Goal: Information Seeking & Learning: Find specific fact

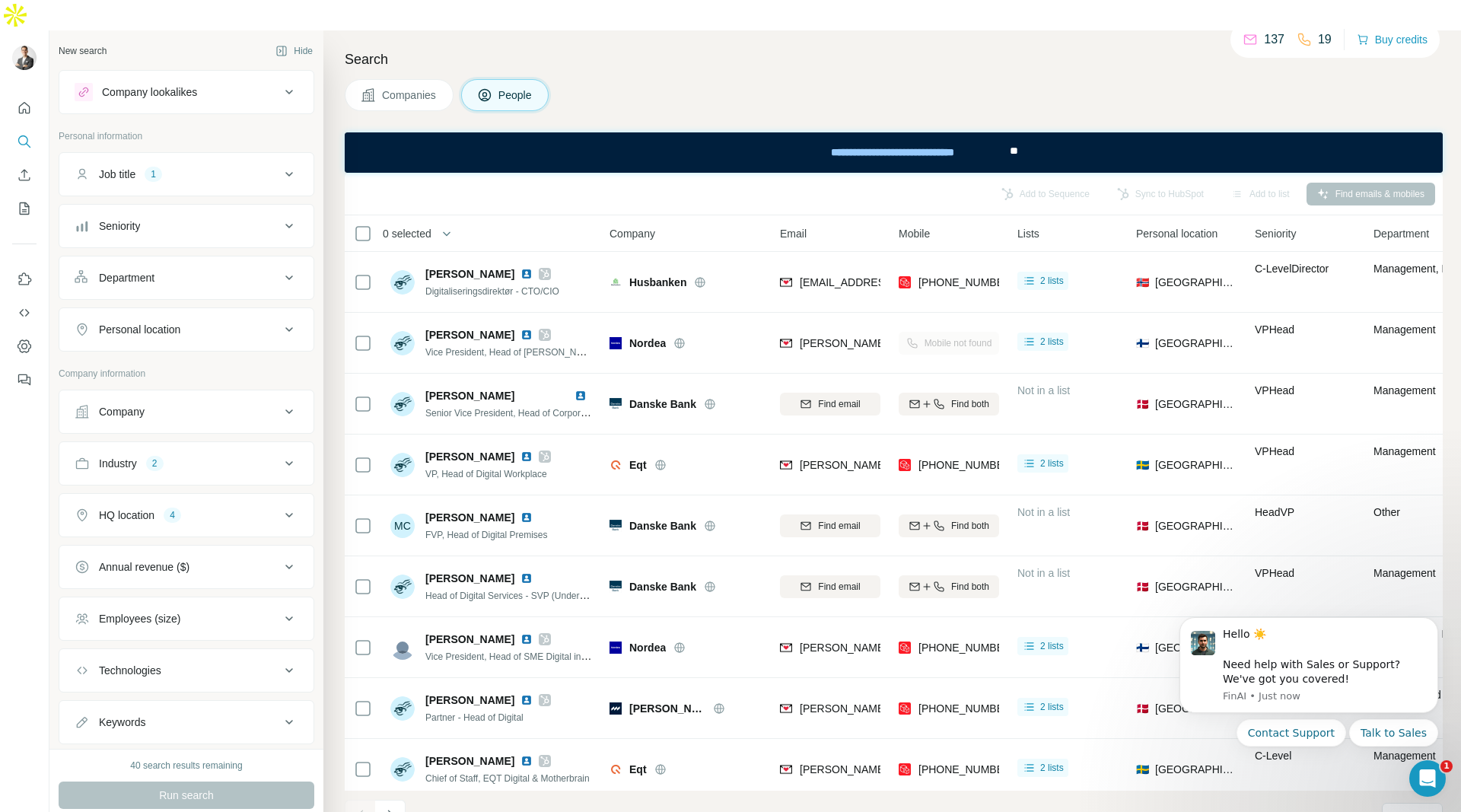
click at [288, 410] on icon at bounding box center [289, 411] width 8 height 4
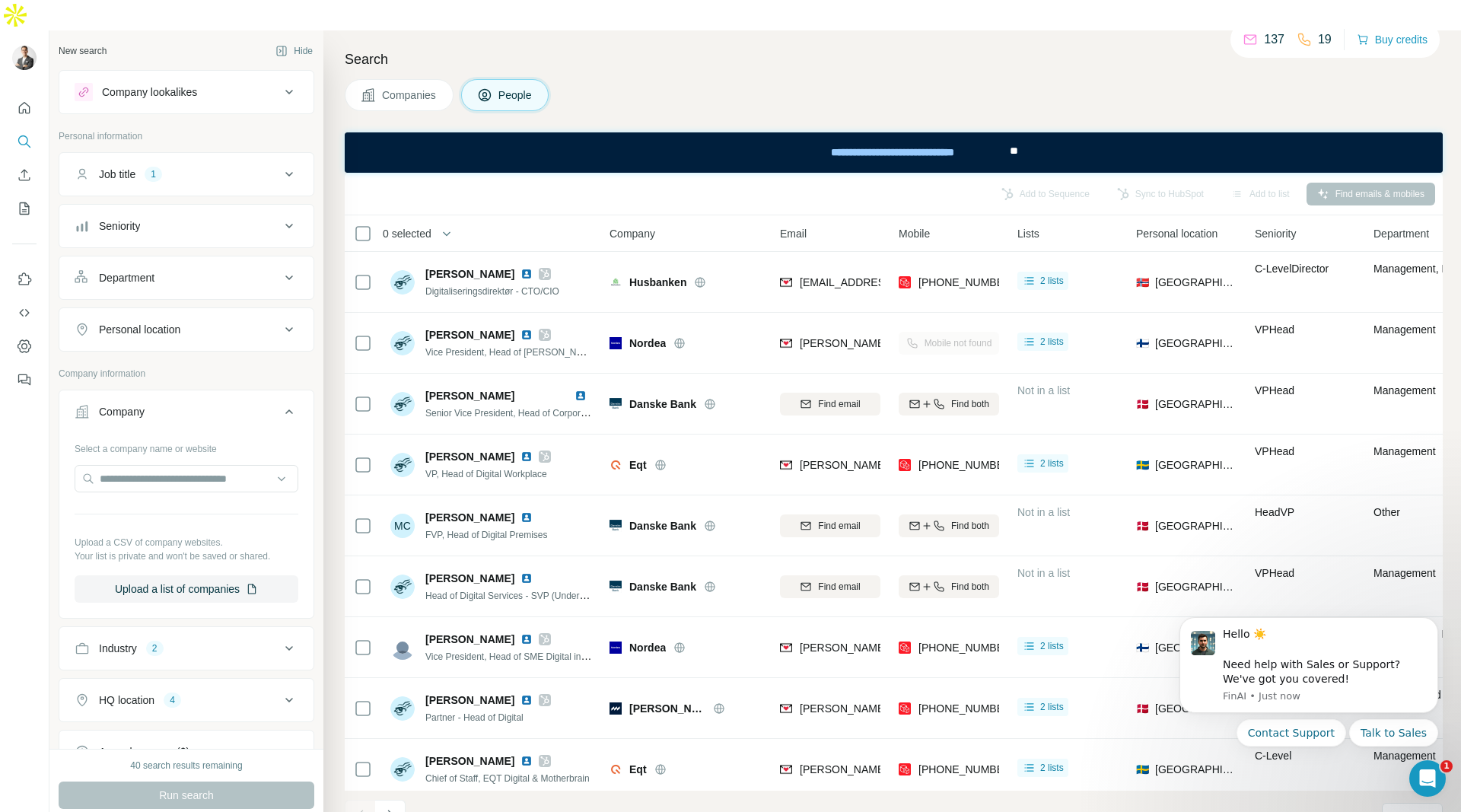
click at [290, 402] on icon at bounding box center [289, 411] width 18 height 18
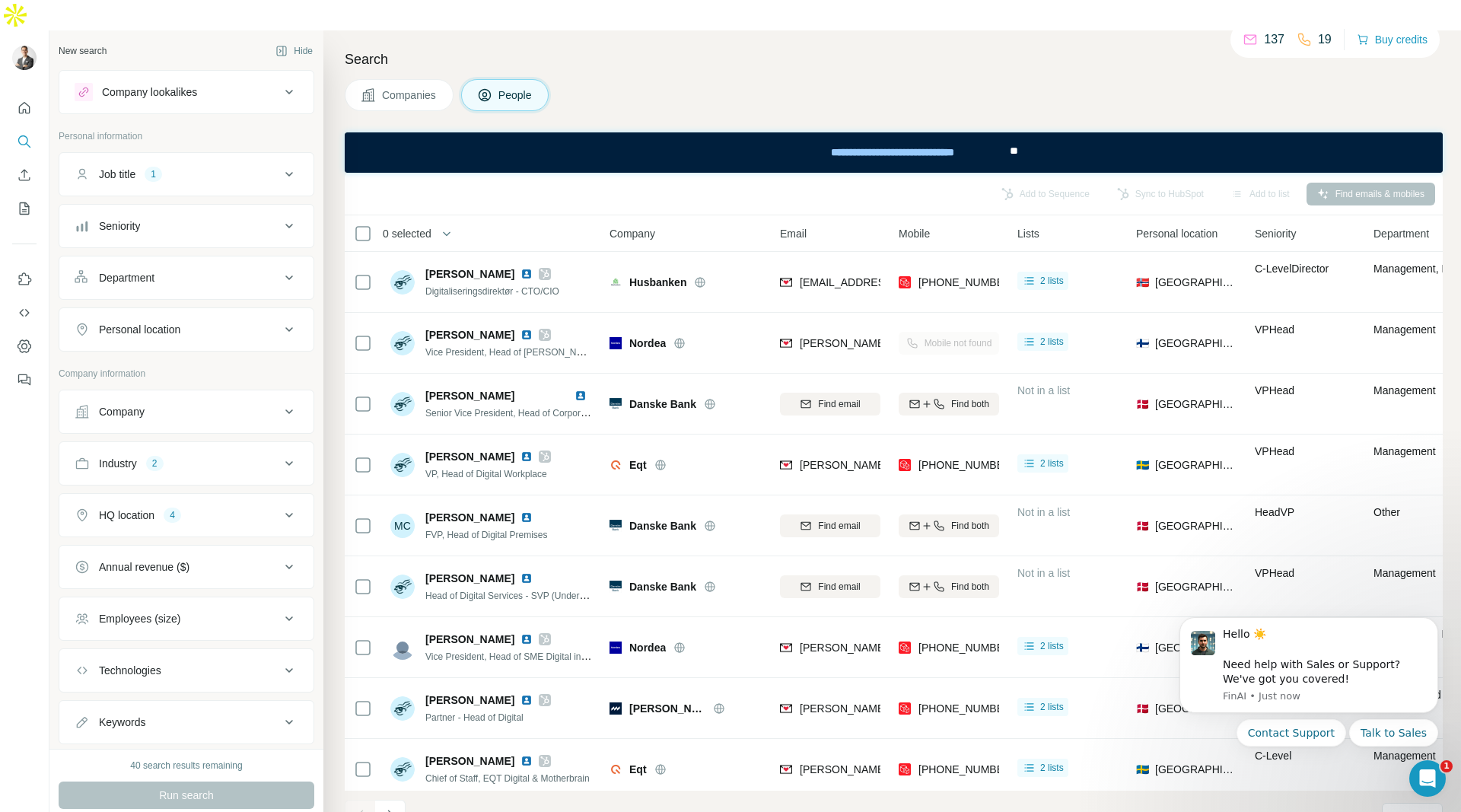
click at [290, 410] on icon at bounding box center [289, 411] width 8 height 4
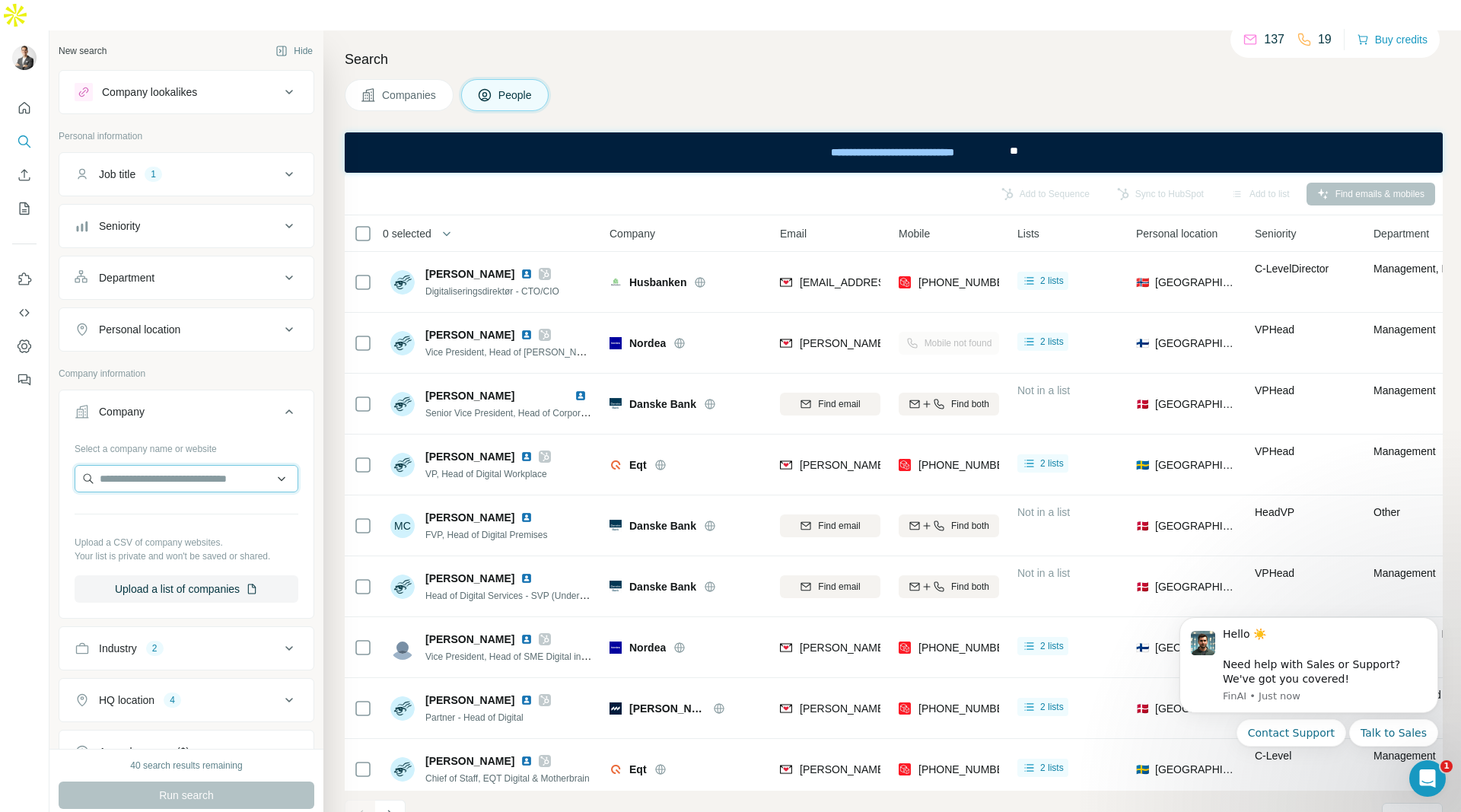
click at [186, 465] on input "text" at bounding box center [186, 478] width 224 height 28
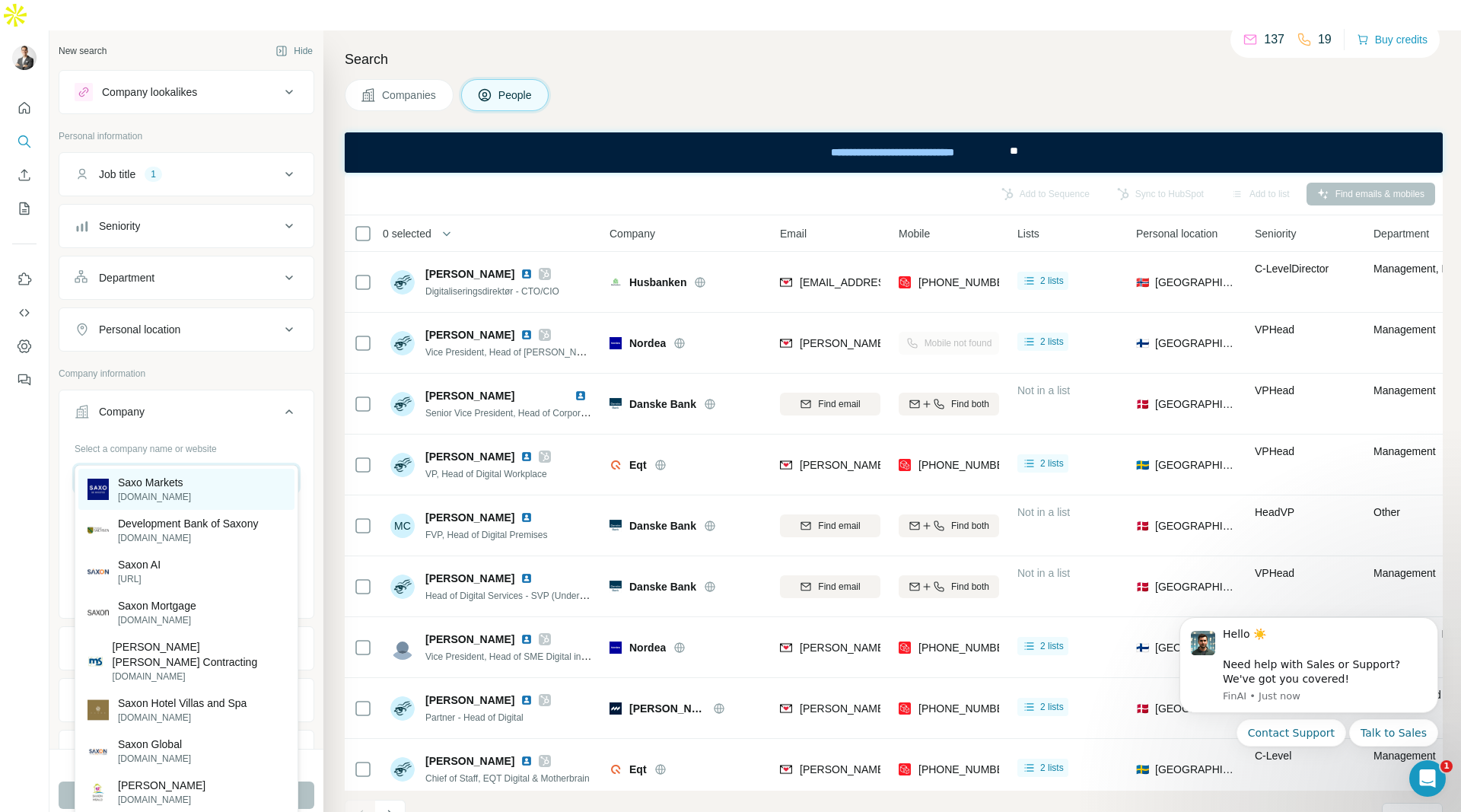
type input "****"
click at [164, 488] on p "Saxo Markets" at bounding box center [154, 483] width 73 height 15
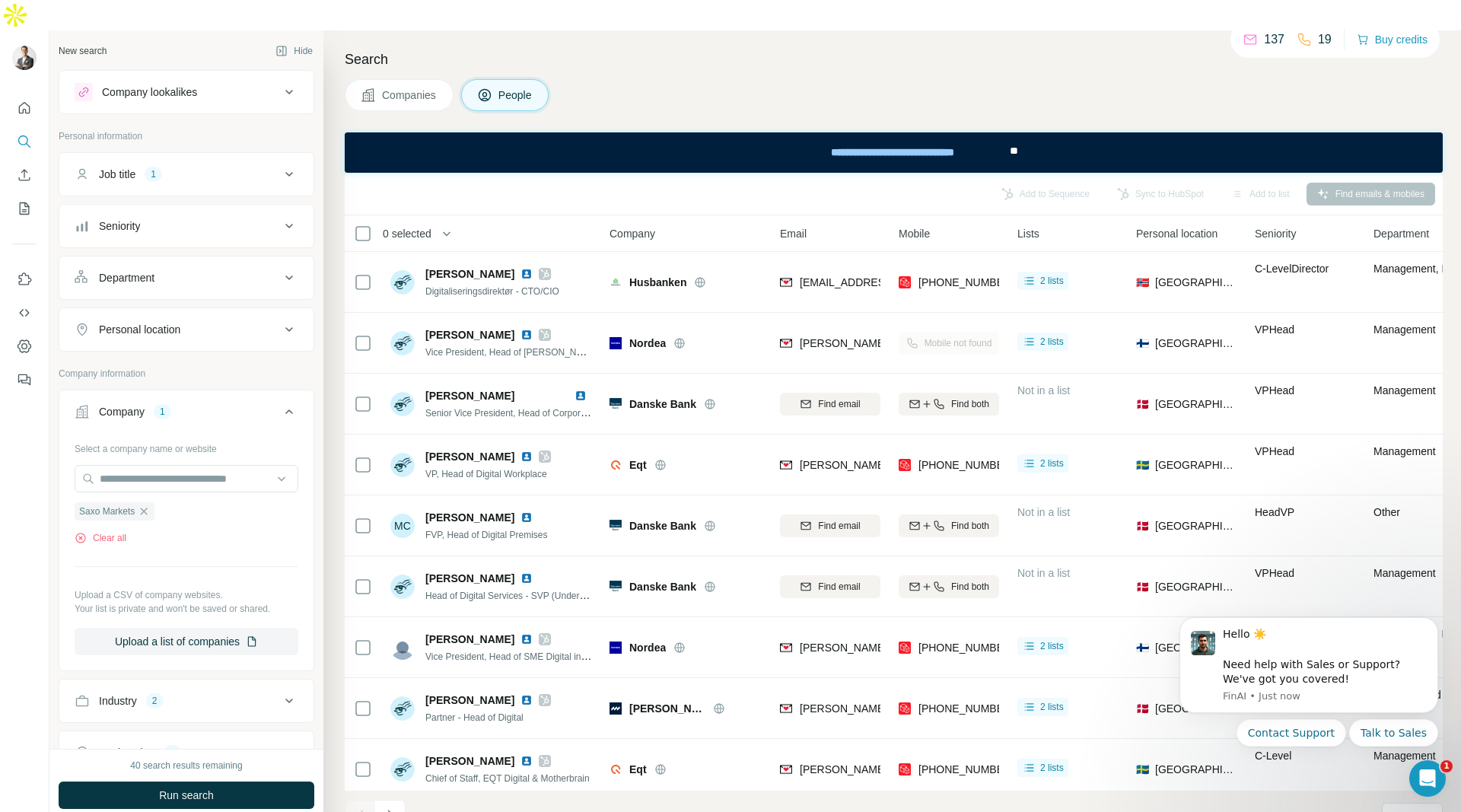
click at [287, 410] on icon at bounding box center [289, 411] width 8 height 4
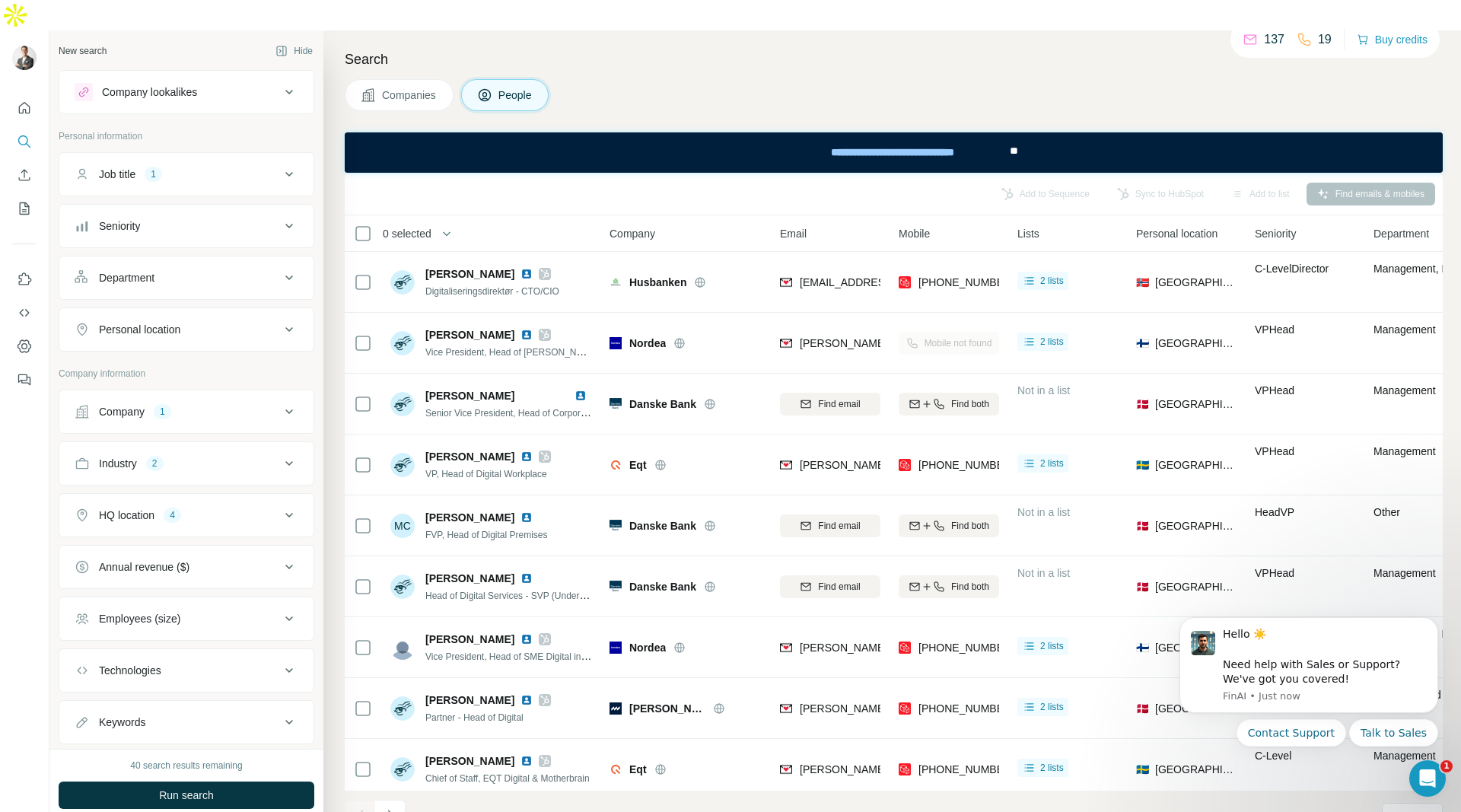
click at [289, 513] on icon at bounding box center [289, 514] width 8 height 4
click at [190, 608] on icon "button" at bounding box center [183, 614] width 13 height 13
click at [186, 610] on icon "button" at bounding box center [184, 614] width 7 height 7
click at [186, 608] on icon "button" at bounding box center [183, 614] width 13 height 13
click at [177, 581] on icon "button" at bounding box center [183, 587] width 13 height 13
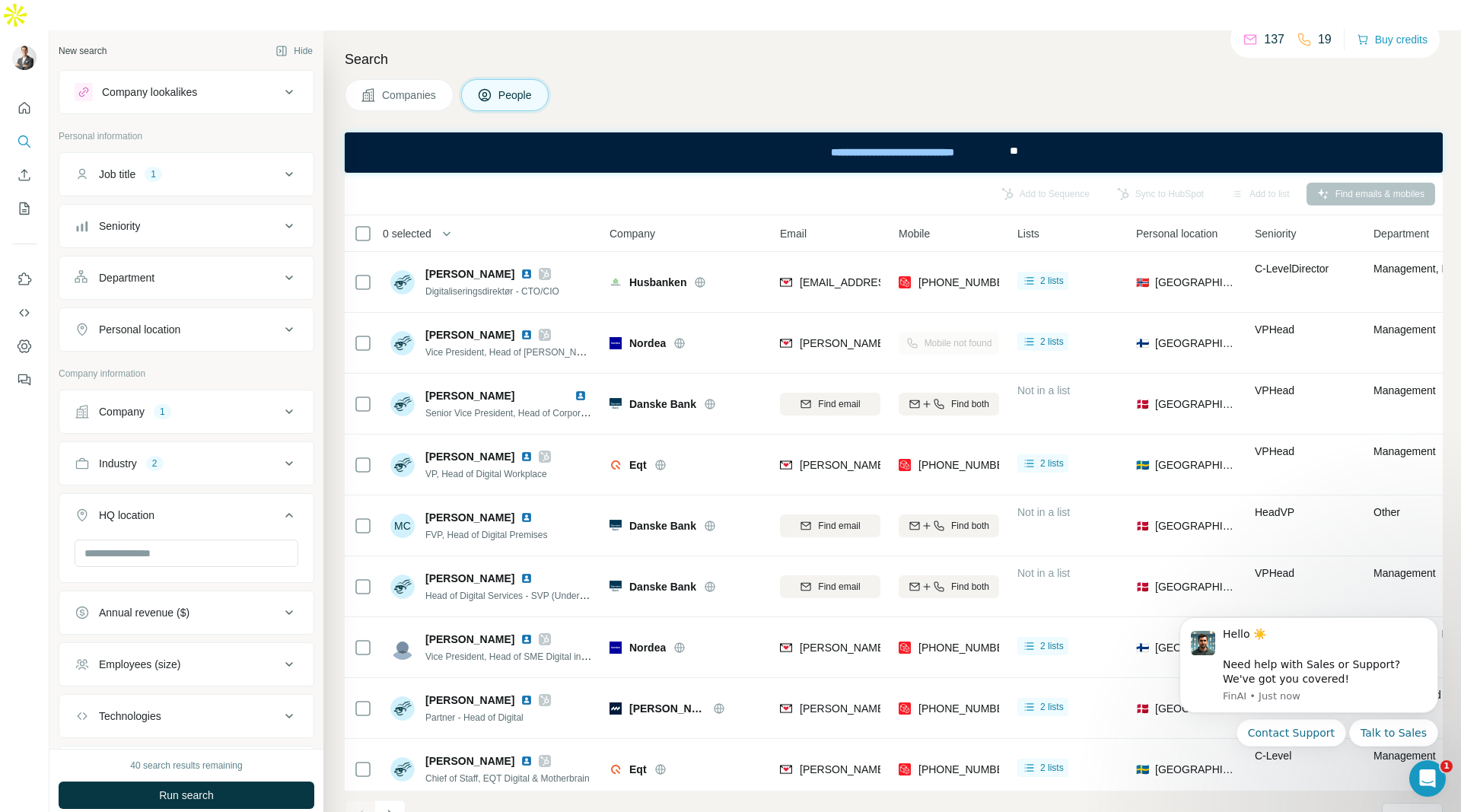
click at [286, 454] on icon at bounding box center [289, 463] width 18 height 18
drag, startPoint x: 232, startPoint y: 506, endPoint x: 216, endPoint y: 513, distance: 17.5
click at [231, 532] on icon "button" at bounding box center [227, 535] width 7 height 7
click at [122, 529] on icon "button" at bounding box center [120, 535] width 13 height 13
click at [286, 172] on icon at bounding box center [289, 174] width 8 height 4
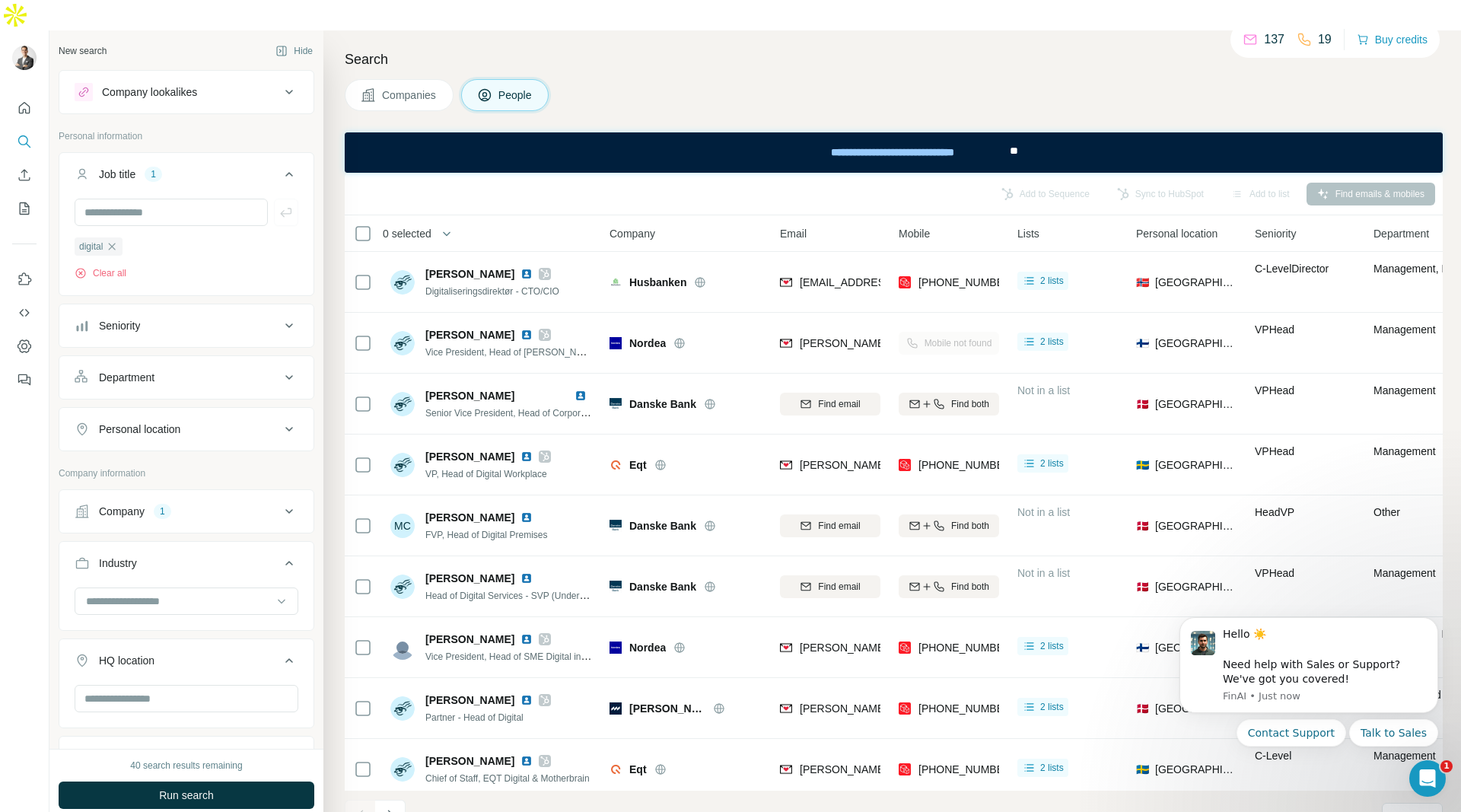
click at [337, 250] on div "Search Companies People Add to Sequence Sync to HubSpot Add to list Find emails…" at bounding box center [892, 436] width 1138 height 812
click at [212, 788] on span "Run search" at bounding box center [186, 795] width 55 height 15
